Goal: Entertainment & Leisure: Consume media (video, audio)

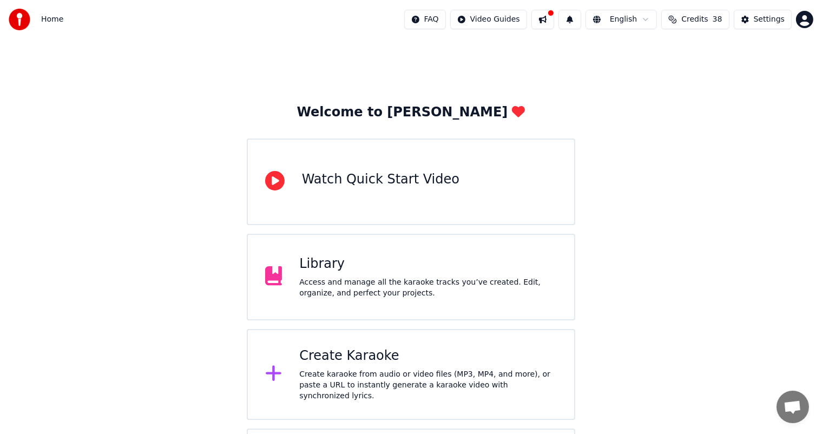
click at [340, 285] on div "Access and manage all the karaoke tracks you’ve created. Edit, organize, and pe…" at bounding box center [428, 288] width 258 height 22
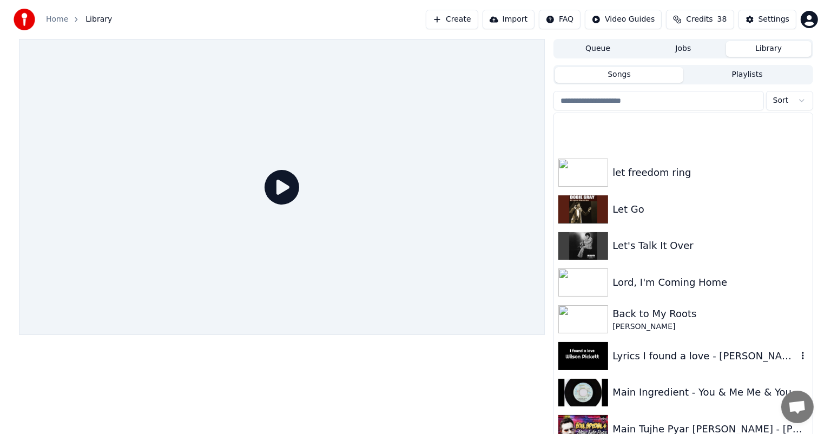
scroll to position [5195, 0]
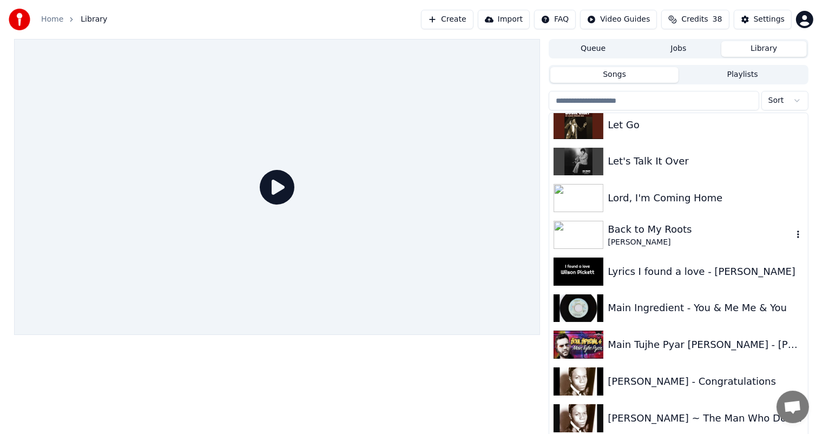
click at [627, 236] on div "Back to My Roots" at bounding box center [700, 229] width 185 height 15
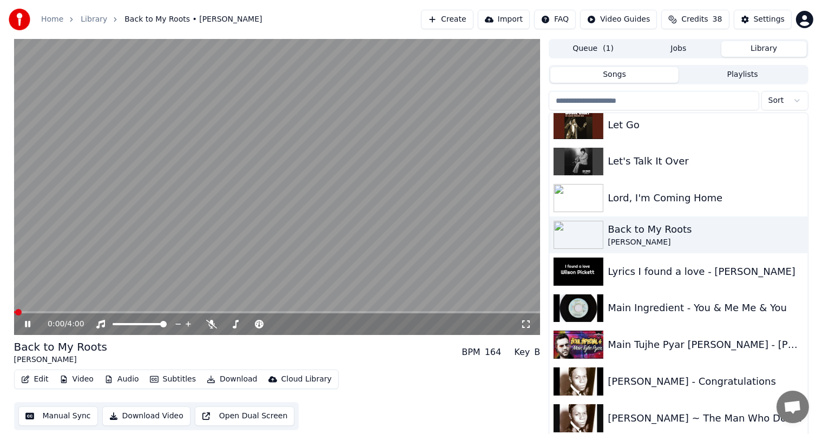
click at [26, 324] on icon at bounding box center [27, 324] width 5 height 6
click at [590, 48] on button "Queue ( 1 )" at bounding box center [593, 49] width 86 height 16
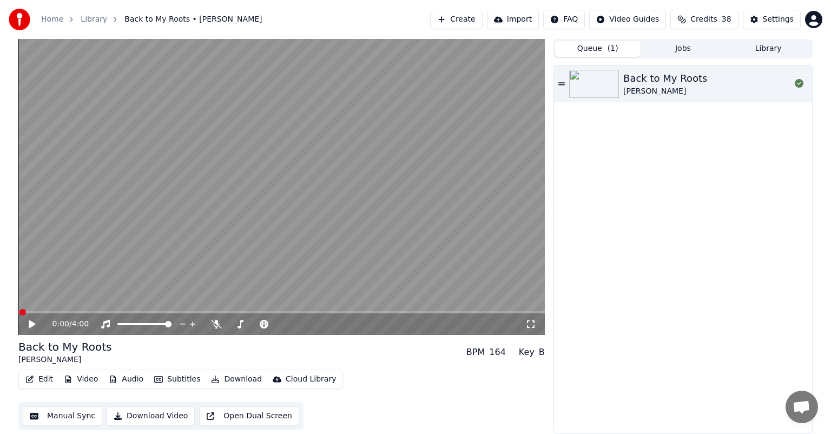
click at [683, 47] on button "Jobs" at bounding box center [684, 49] width 86 height 16
